Goal: Task Accomplishment & Management: Manage account settings

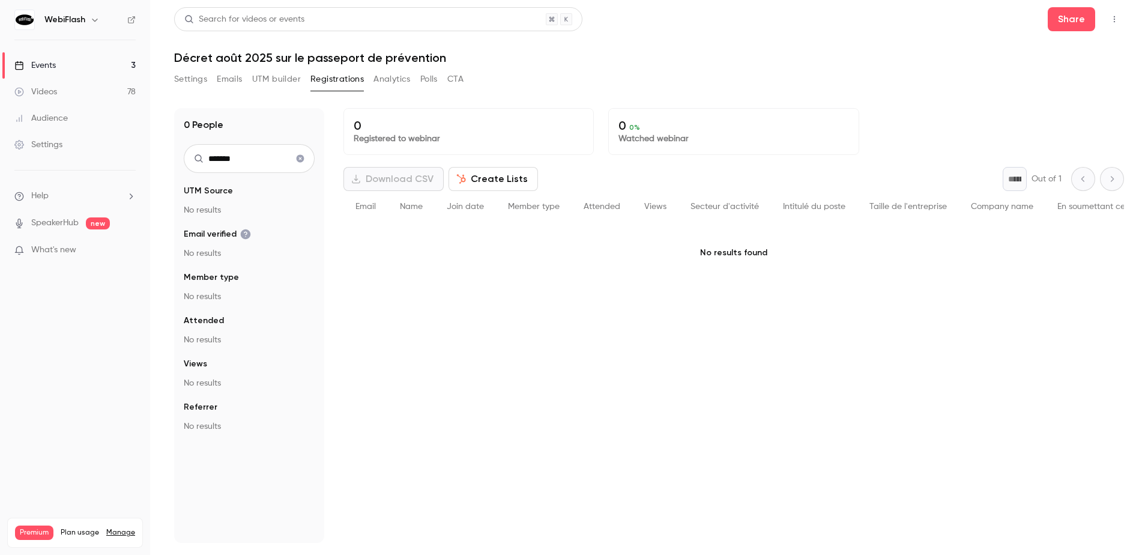
click at [216, 77] on div "Settings Emails UTM builder Registrations Analytics Polls CTA" at bounding box center [318, 79] width 289 height 19
click at [218, 79] on button "Emails" at bounding box center [229, 79] width 25 height 19
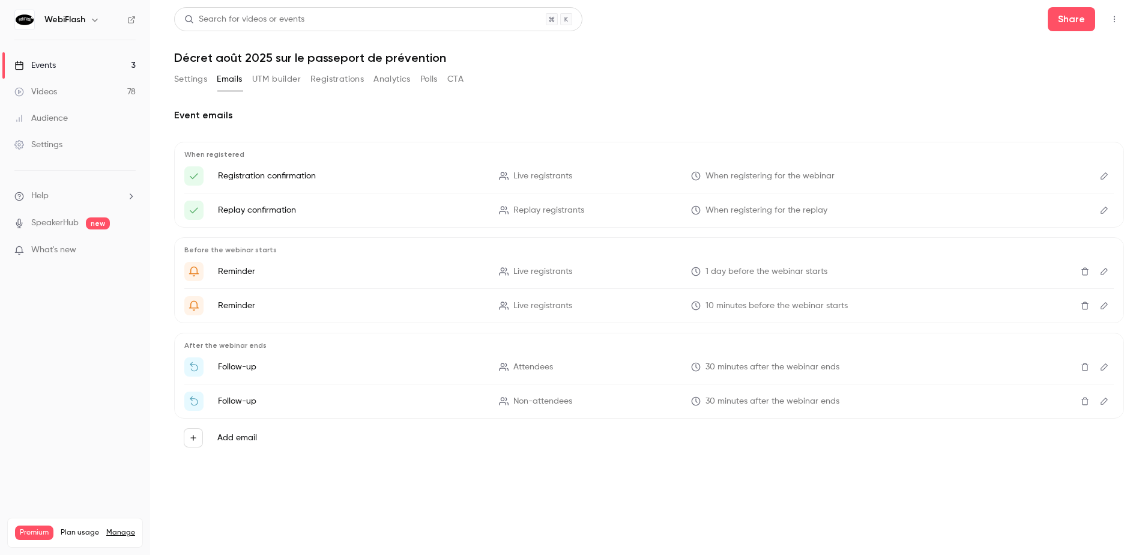
click at [186, 85] on button "Settings" at bounding box center [190, 79] width 33 height 19
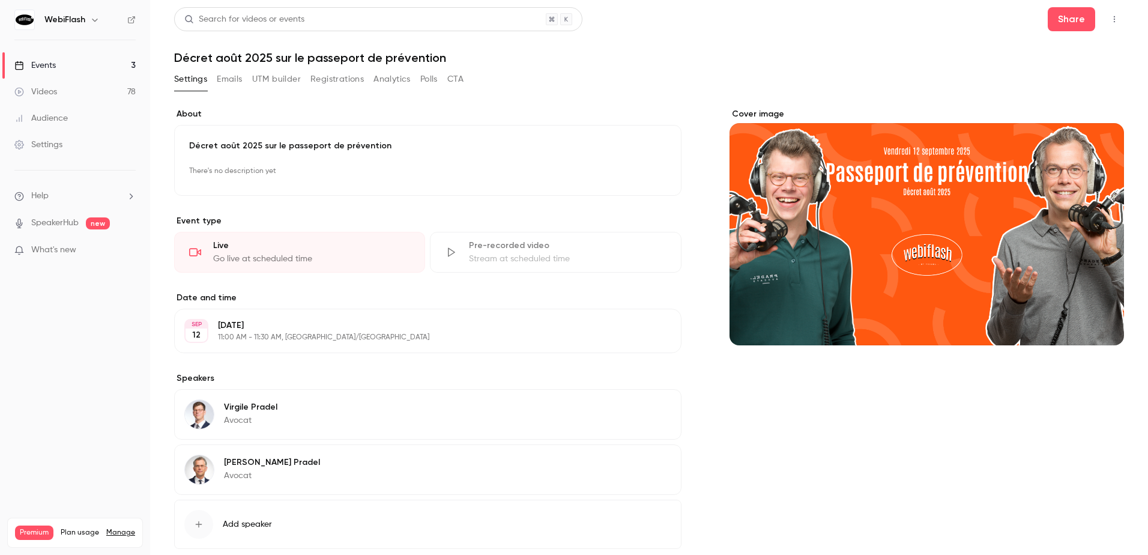
click at [56, 119] on div "Audience" at bounding box center [40, 118] width 53 height 12
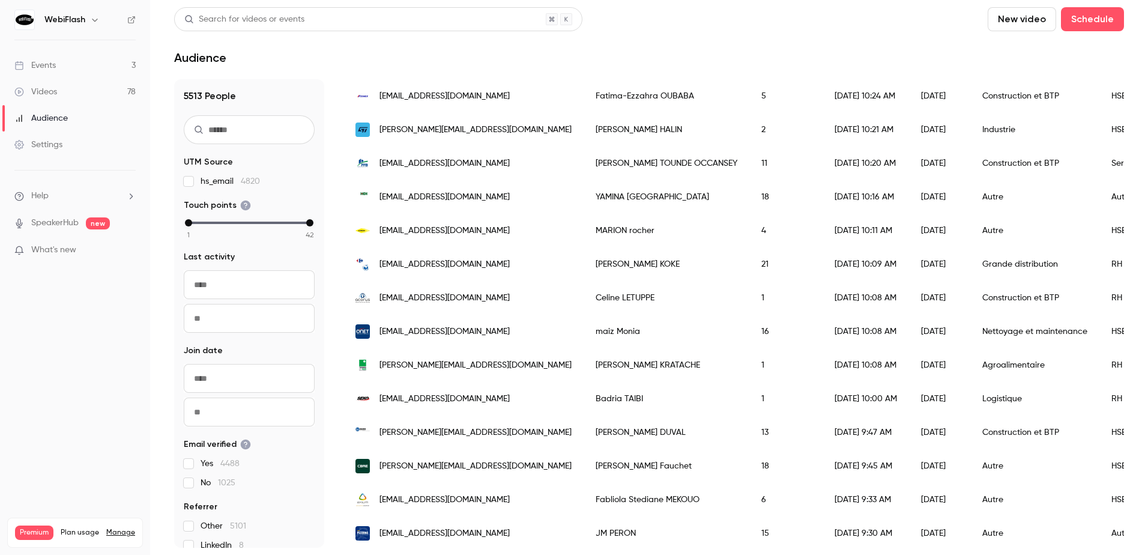
scroll to position [60, 0]
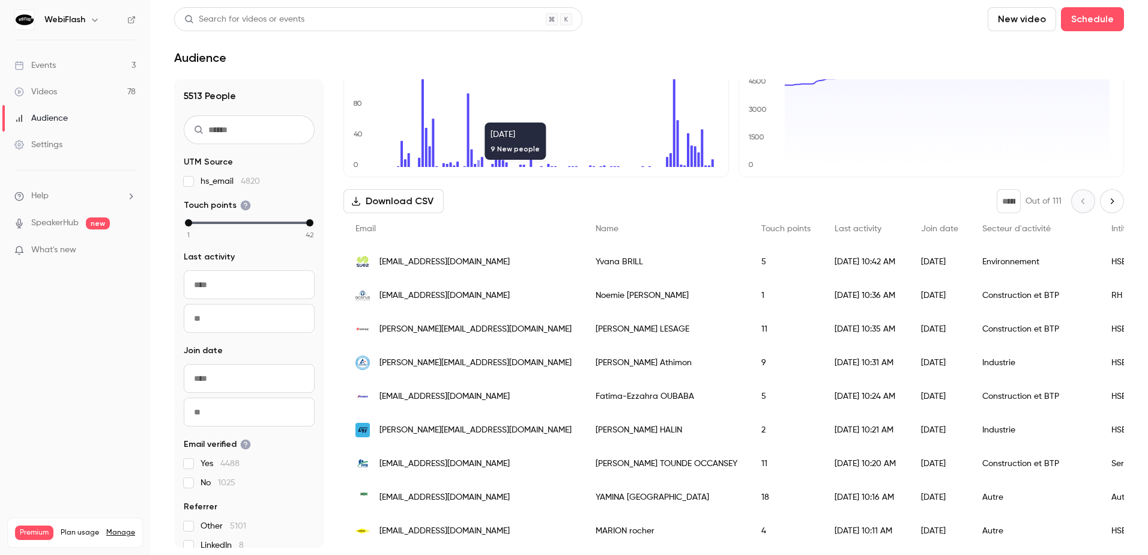
click at [921, 232] on span "Join date" at bounding box center [939, 229] width 37 height 8
click at [921, 225] on span "Join date" at bounding box center [939, 229] width 37 height 8
click at [835, 229] on span "Last activity" at bounding box center [858, 229] width 47 height 8
click at [228, 369] on input "From" at bounding box center [249, 378] width 131 height 29
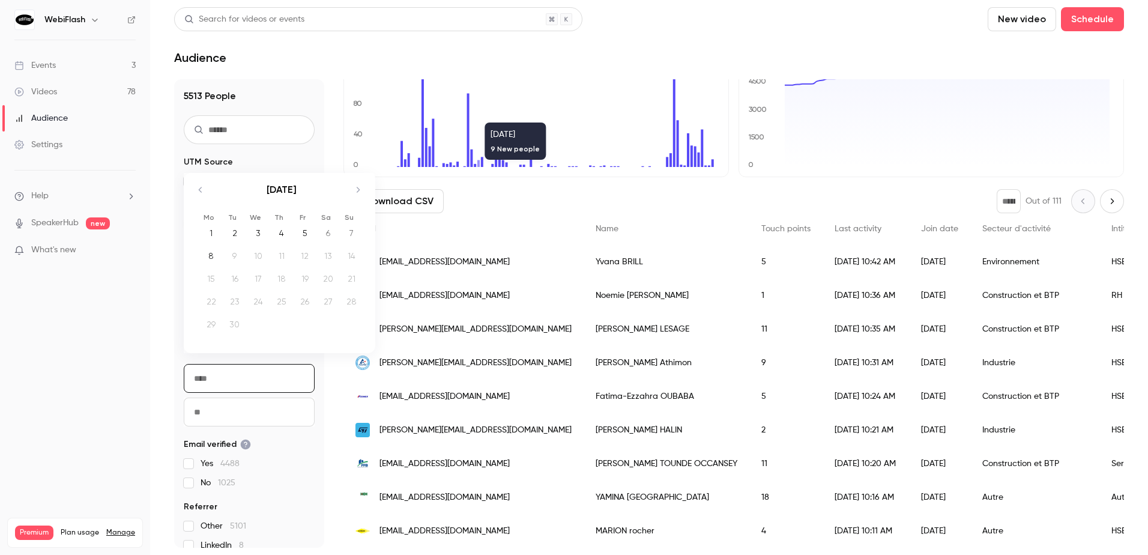
click at [213, 231] on div "1" at bounding box center [211, 233] width 19 height 18
type input "**********"
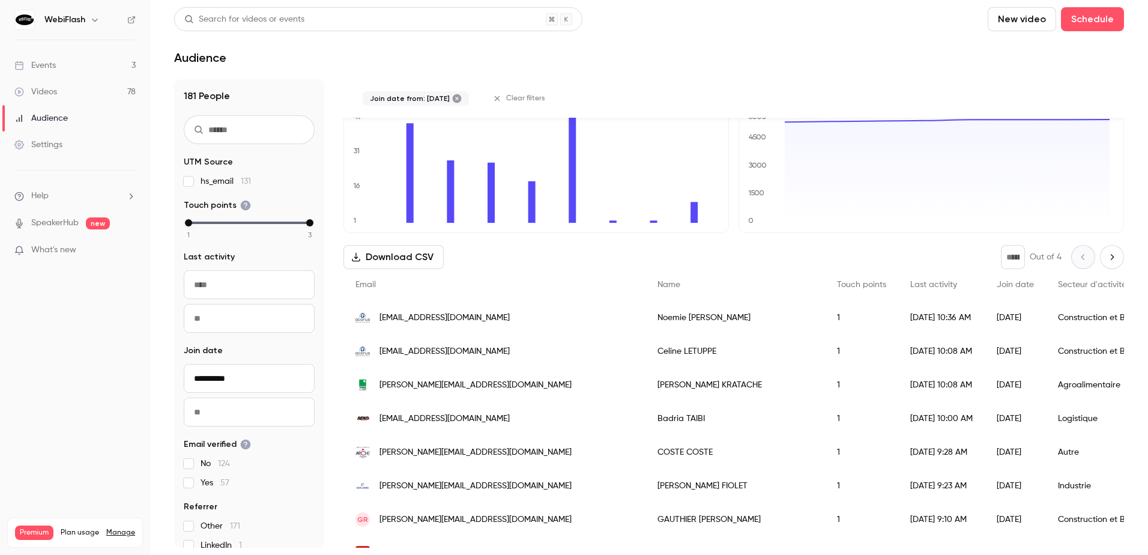
scroll to position [0, 0]
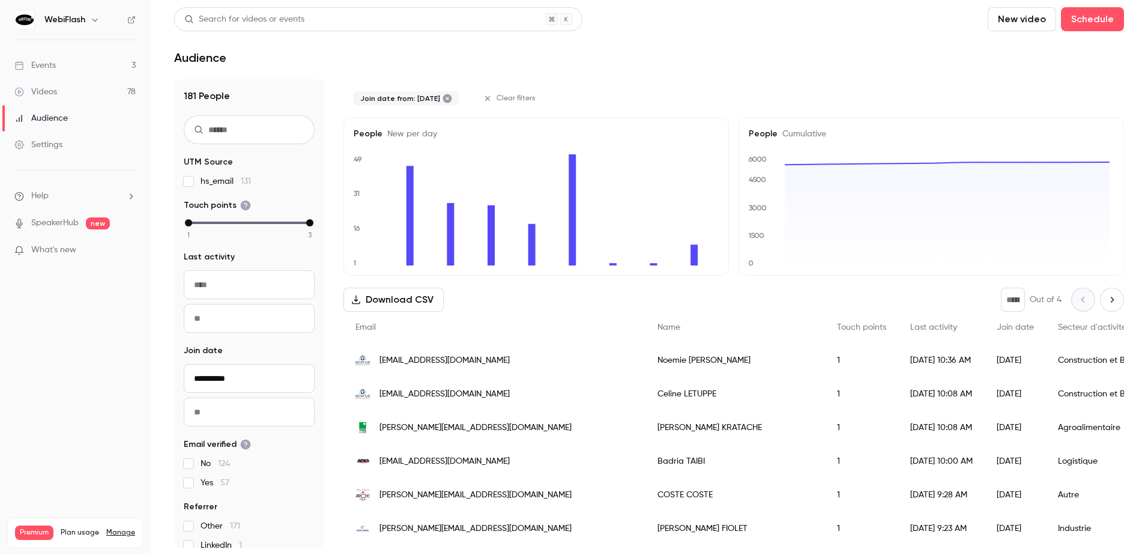
click at [1105, 301] on icon "Next page" at bounding box center [1111, 300] width 13 height 10
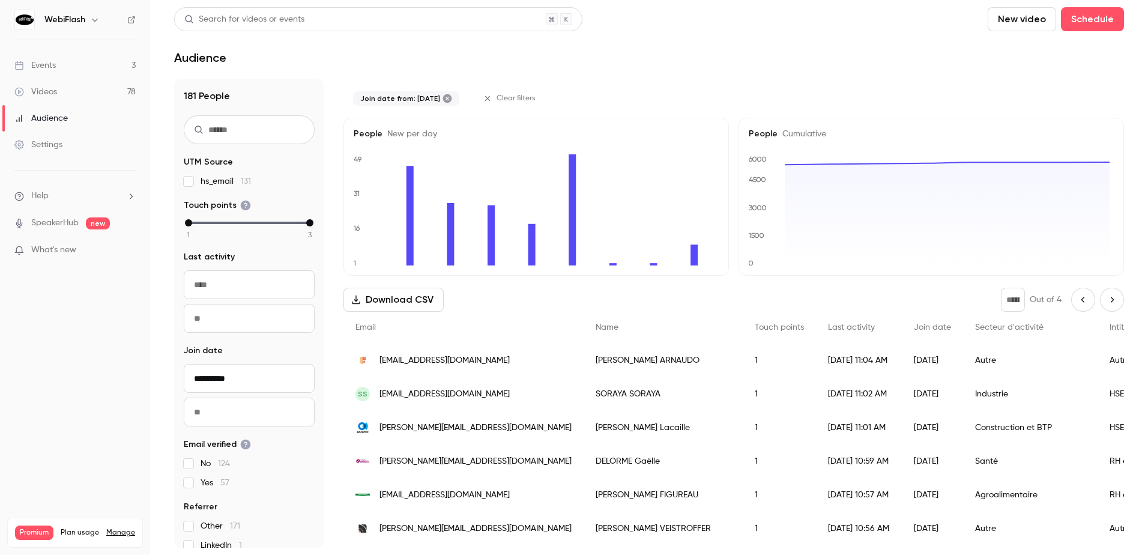
click at [1105, 303] on icon "Next page" at bounding box center [1111, 300] width 13 height 10
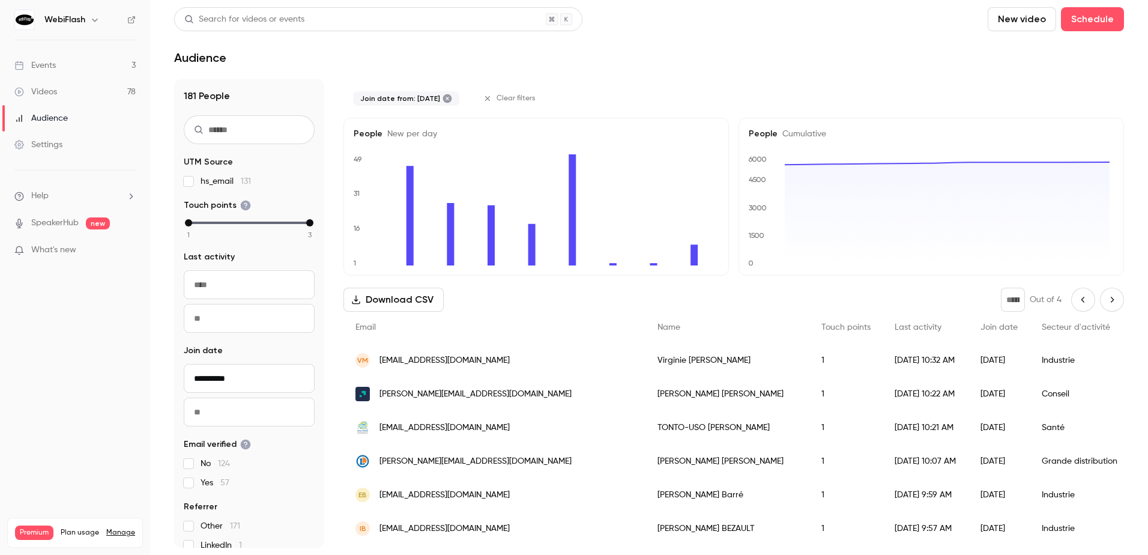
click at [1111, 295] on button "Next page" at bounding box center [1112, 300] width 24 height 24
type input "*"
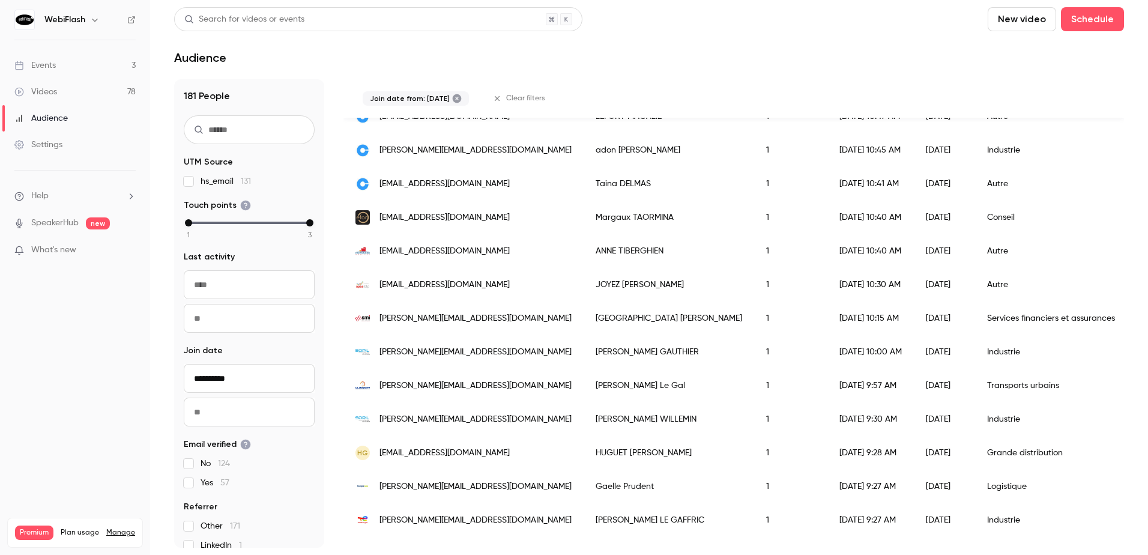
scroll to position [480, 0]
